Goal: Find specific page/section: Find specific page/section

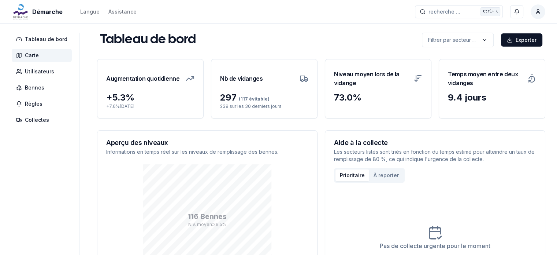
click at [31, 58] on span "Carte" at bounding box center [32, 55] width 14 height 7
